Goal: Transaction & Acquisition: Obtain resource

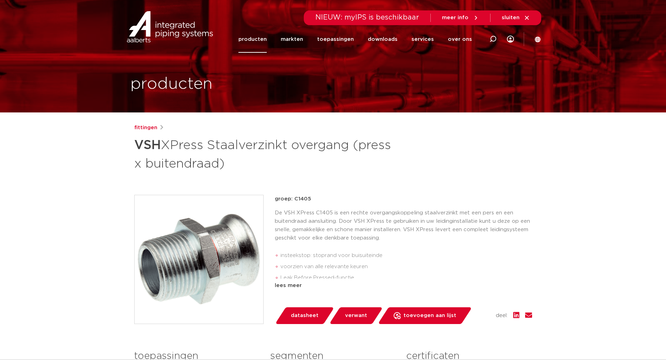
click at [255, 172] on h1 "VSH XPress Staalverzinkt overgang (press x buitendraad)" at bounding box center [265, 154] width 262 height 38
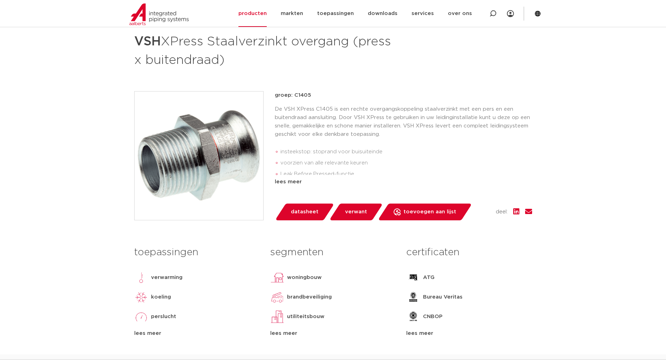
scroll to position [105, 0]
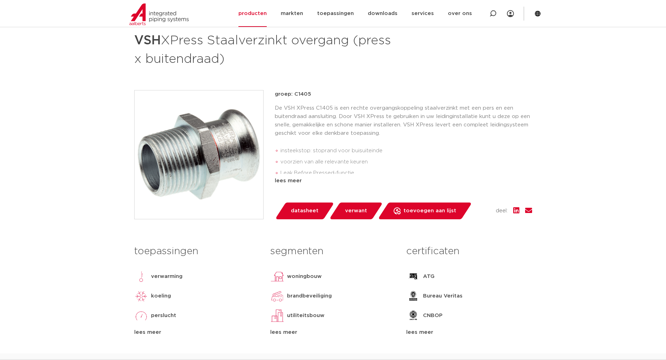
click at [358, 212] on span "verwant" at bounding box center [356, 210] width 22 height 11
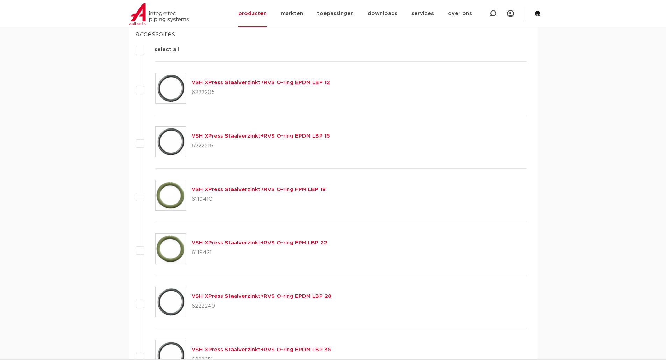
scroll to position [528, 0]
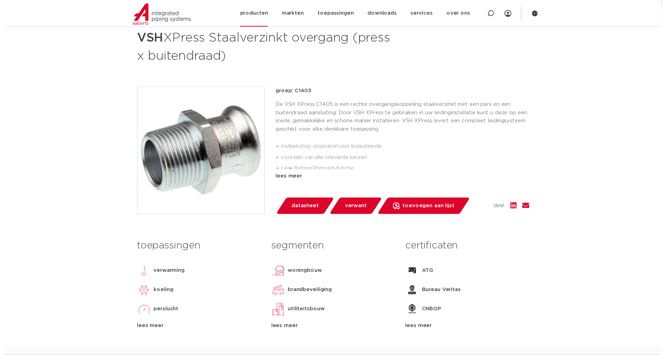
scroll to position [105, 0]
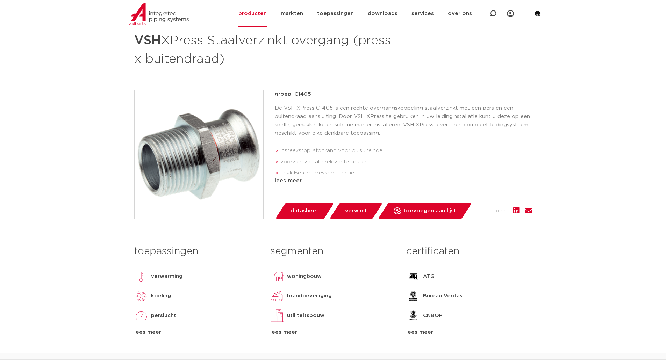
click at [301, 210] on span "datasheet" at bounding box center [305, 210] width 28 height 11
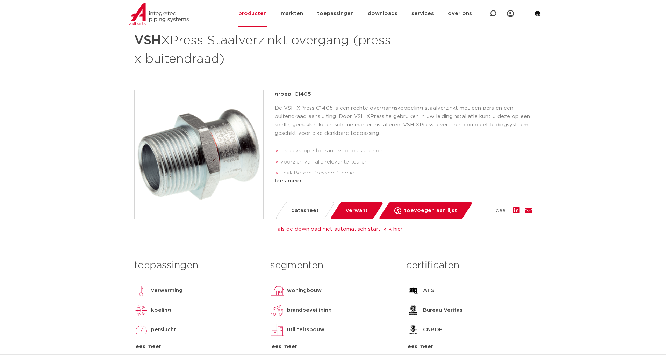
click at [309, 209] on span "datasheet" at bounding box center [305, 210] width 28 height 11
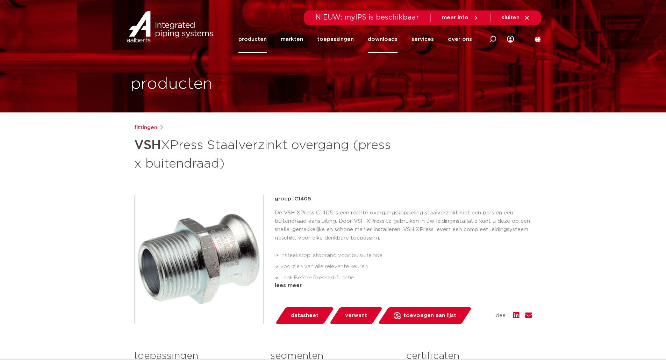
click at [389, 39] on link "downloads" at bounding box center [383, 39] width 30 height 27
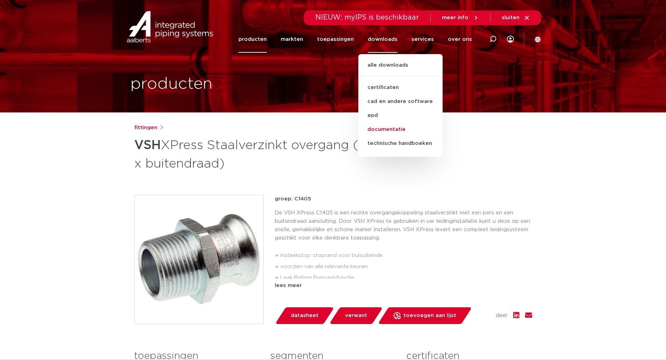
click at [395, 130] on link "documentatie" at bounding box center [400, 130] width 84 height 14
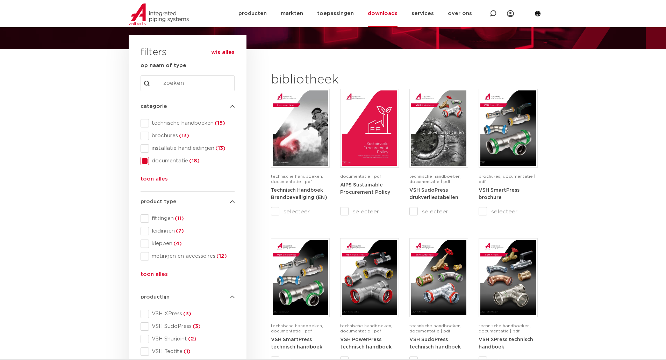
scroll to position [70, 0]
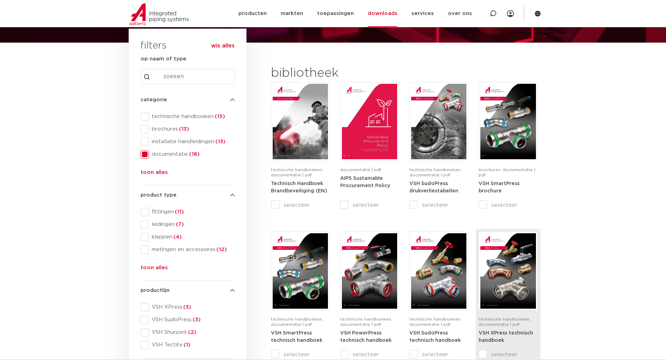
click at [505, 265] on img at bounding box center [507, 270] width 55 height 75
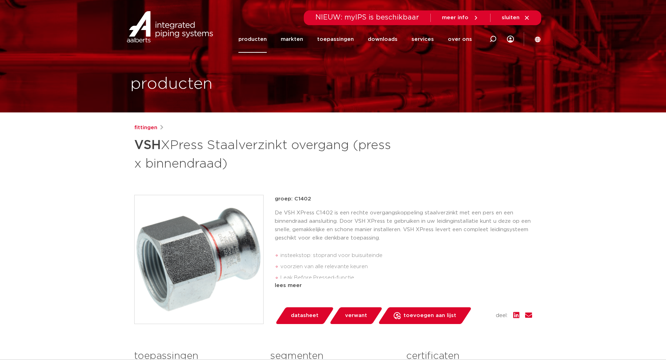
click at [308, 316] on span "datasheet" at bounding box center [305, 315] width 28 height 11
